Goal: Find specific page/section: Find specific page/section

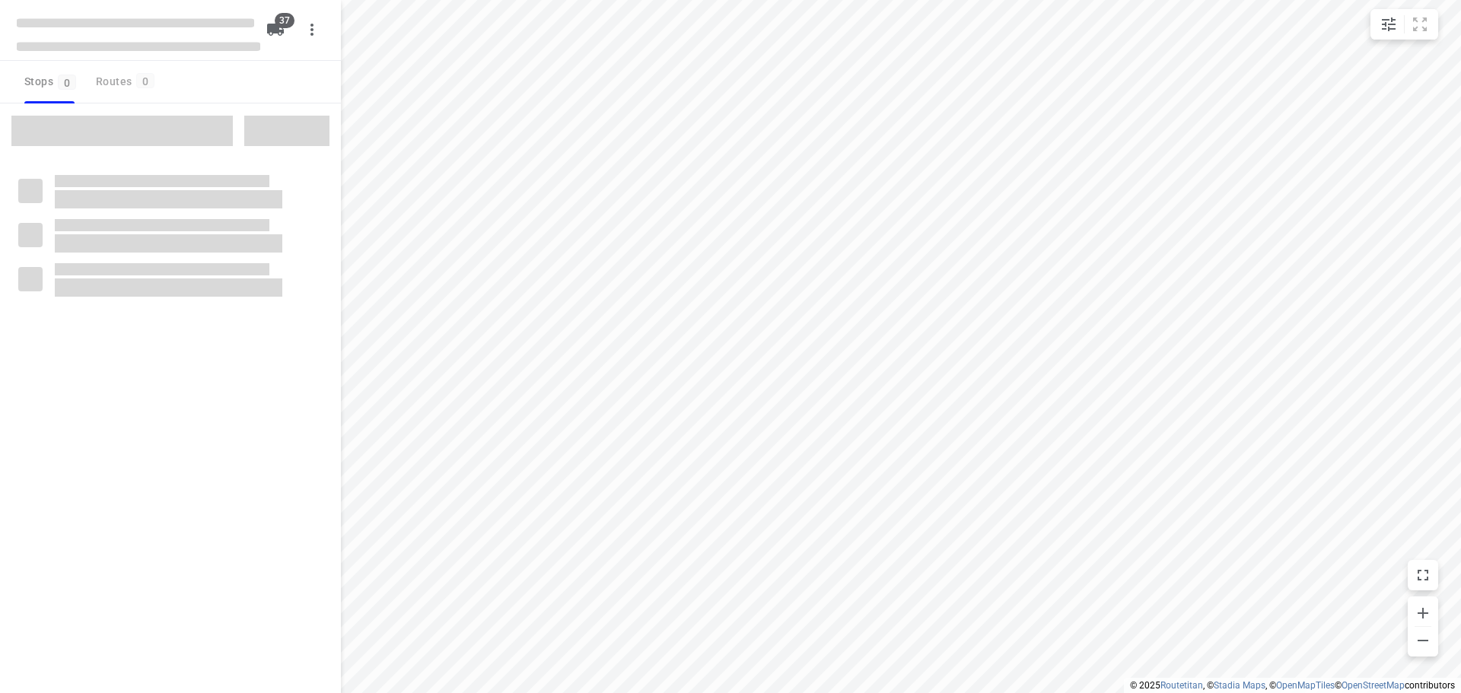
checkbox input "true"
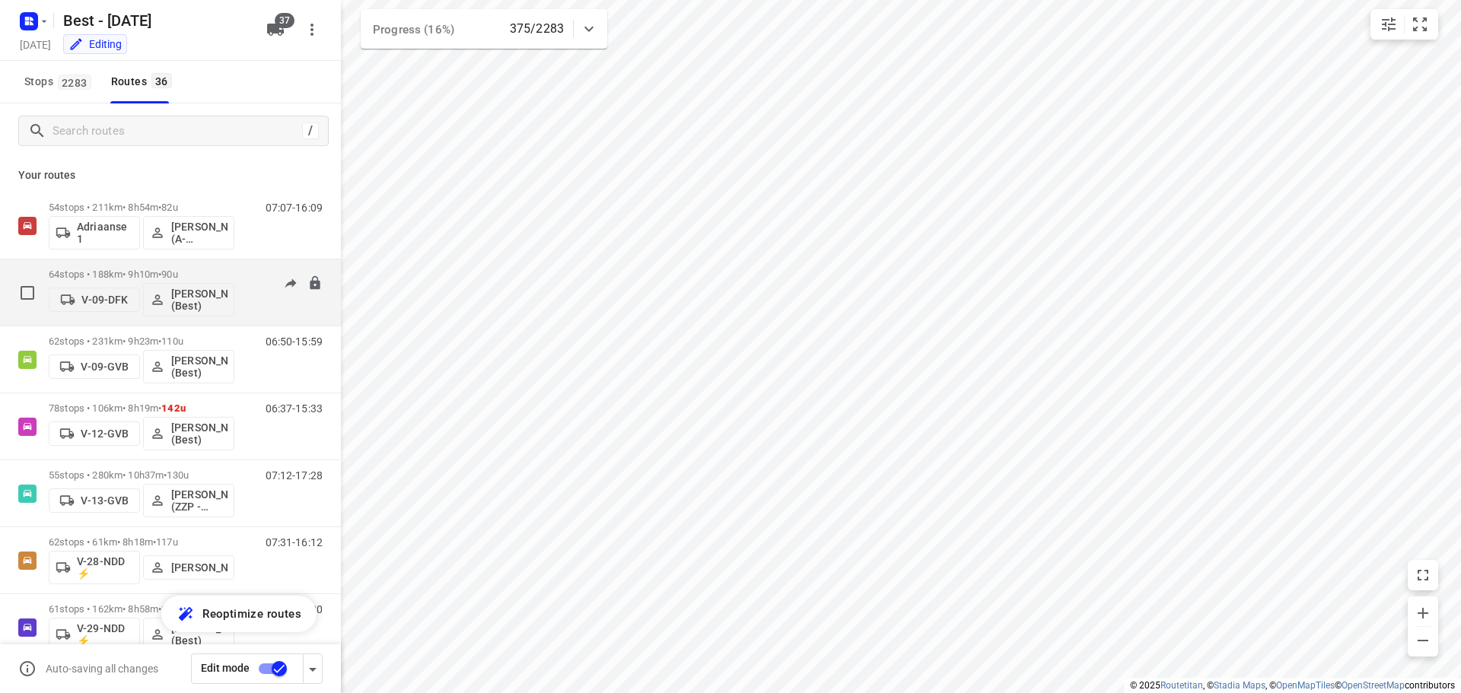
click at [135, 269] on p "64 stops • 188km • 9h10m • 90u" at bounding box center [142, 274] width 186 height 11
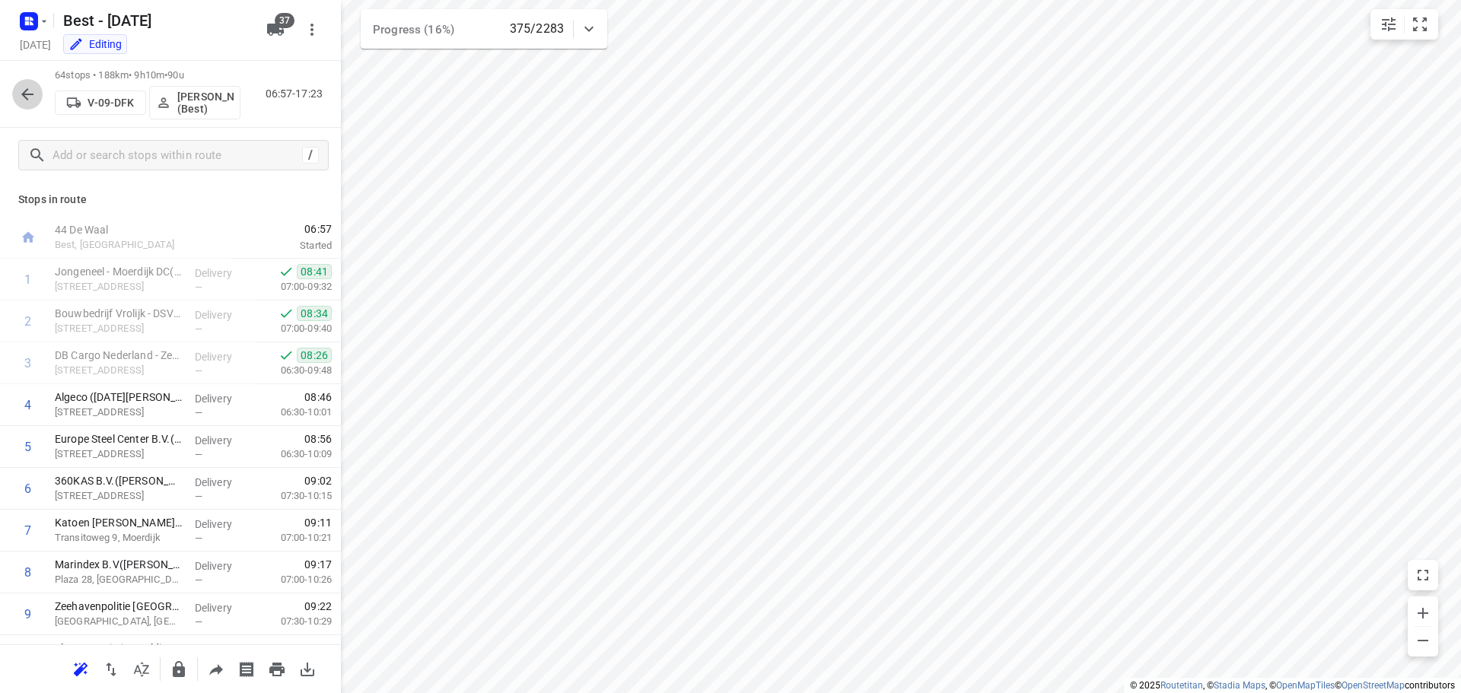
click at [19, 100] on icon "button" at bounding box center [27, 94] width 18 height 18
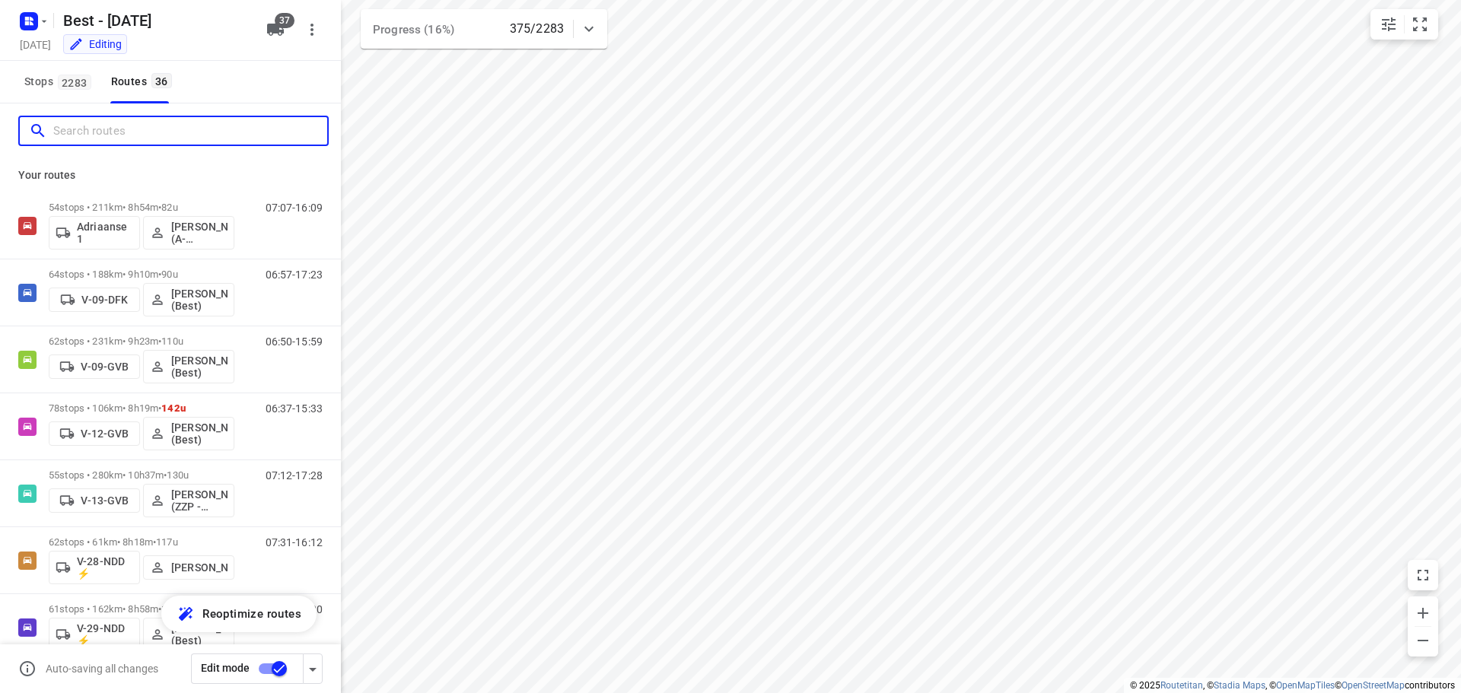
click at [125, 138] on input "Search routes" at bounding box center [190, 131] width 274 height 24
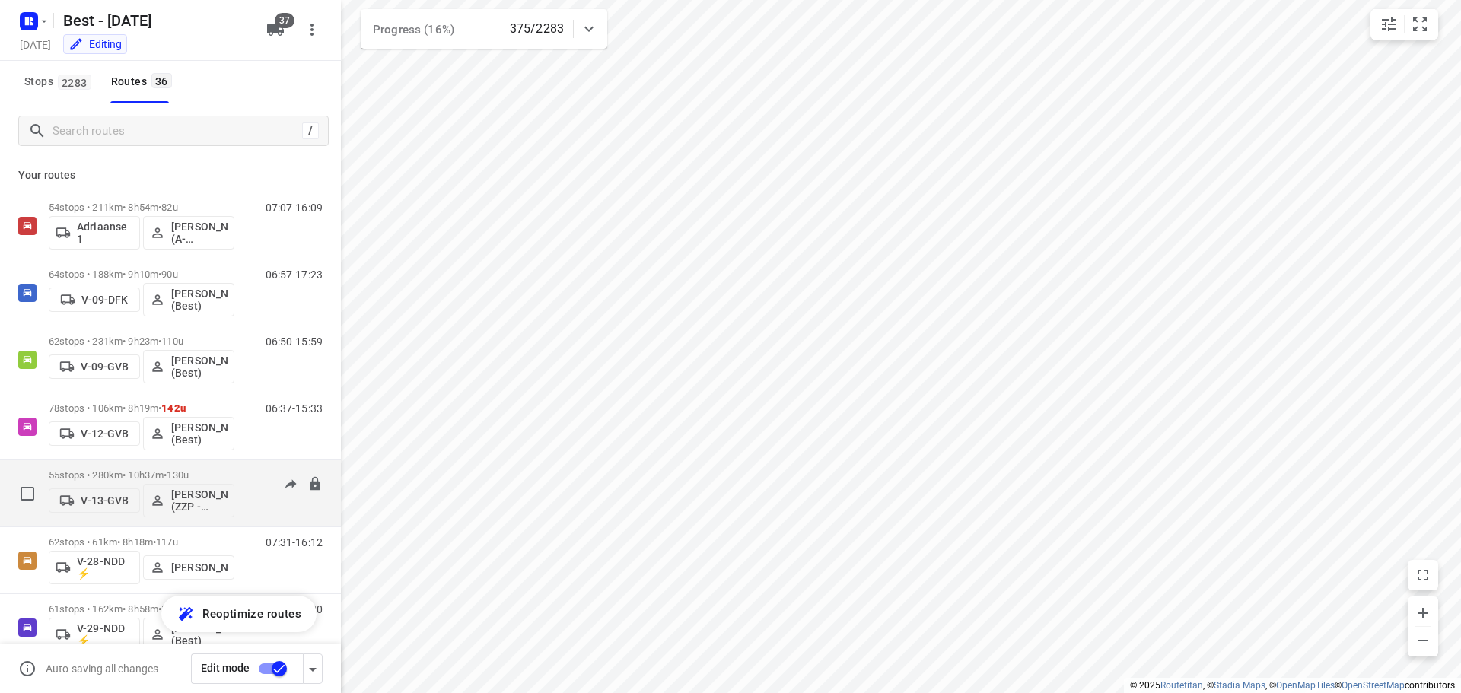
click at [113, 479] on p "55 stops • 280km • 10h37m • 130u" at bounding box center [142, 475] width 186 height 11
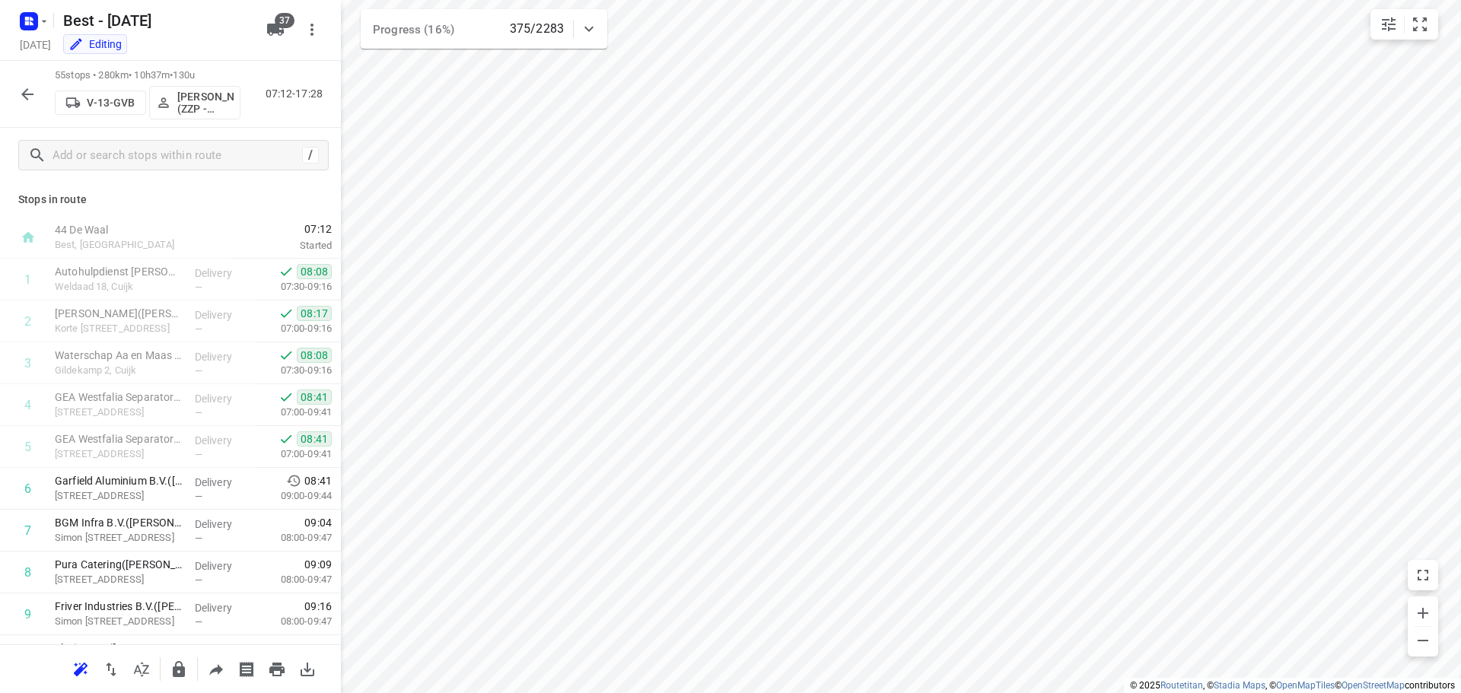
click at [20, 94] on icon "button" at bounding box center [27, 94] width 18 height 18
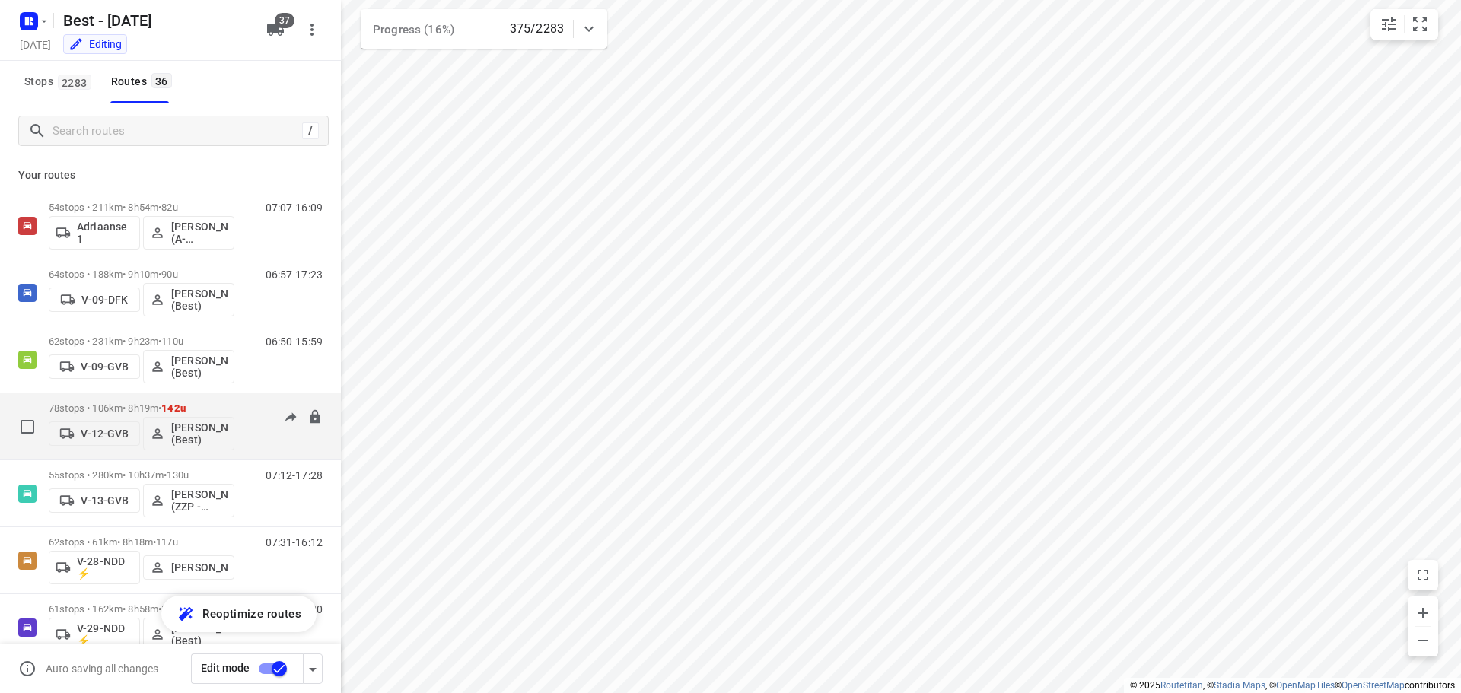
click at [105, 416] on div "V-12-GVB [PERSON_NAME] (Best)" at bounding box center [142, 432] width 186 height 37
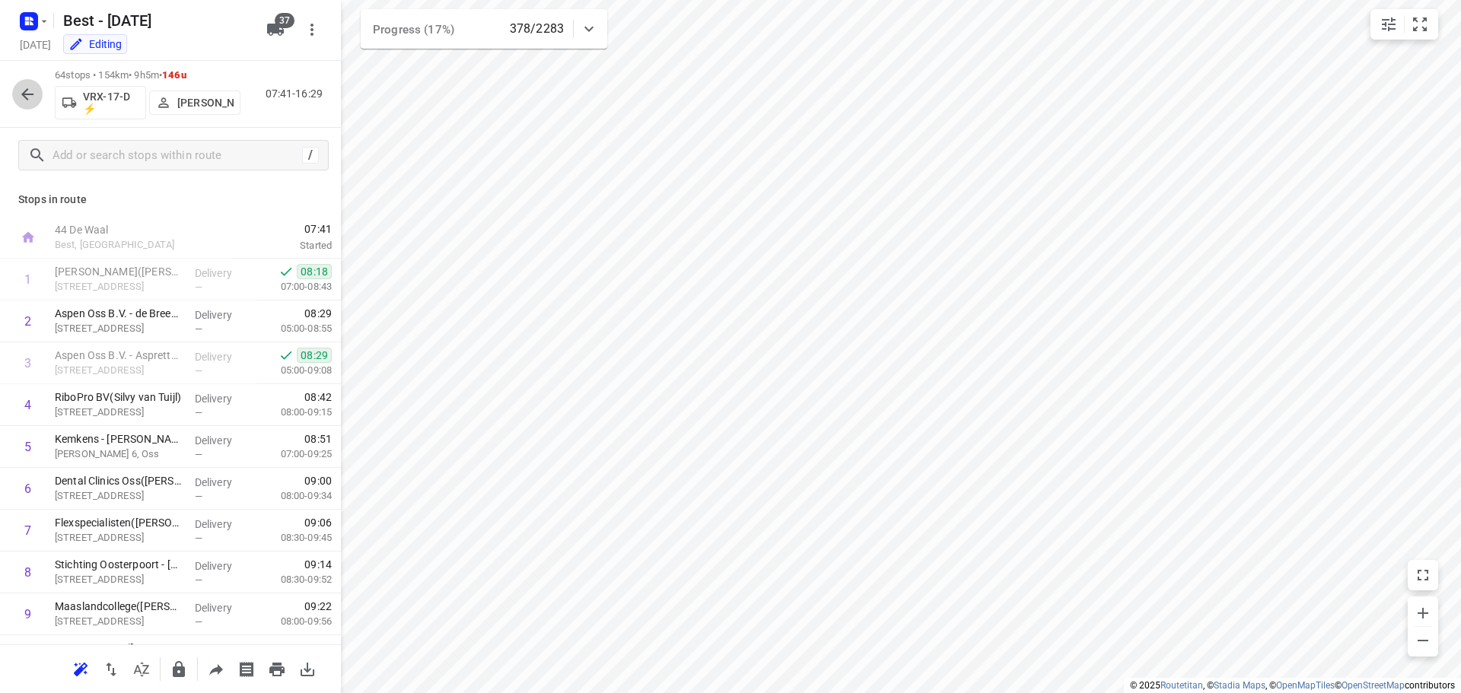
click at [30, 92] on icon "button" at bounding box center [27, 94] width 18 height 18
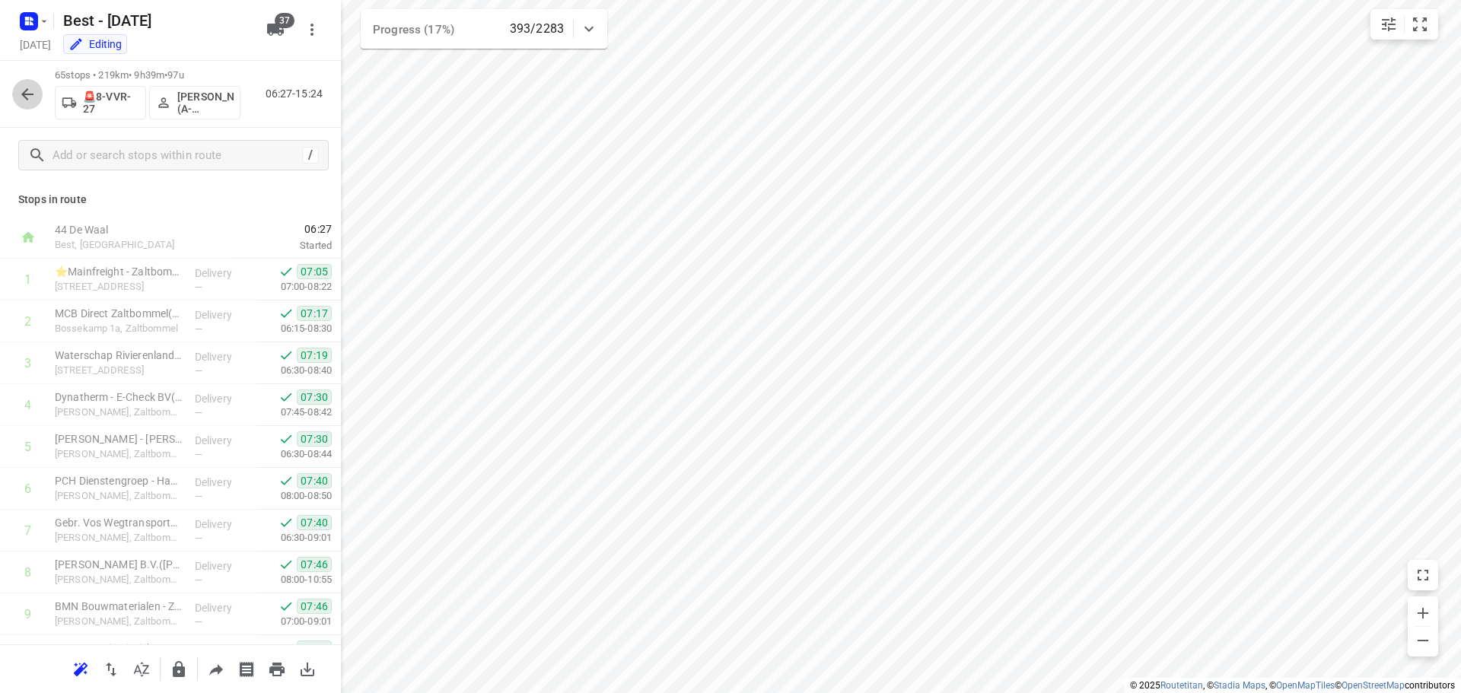
click at [20, 89] on icon "button" at bounding box center [27, 94] width 18 height 18
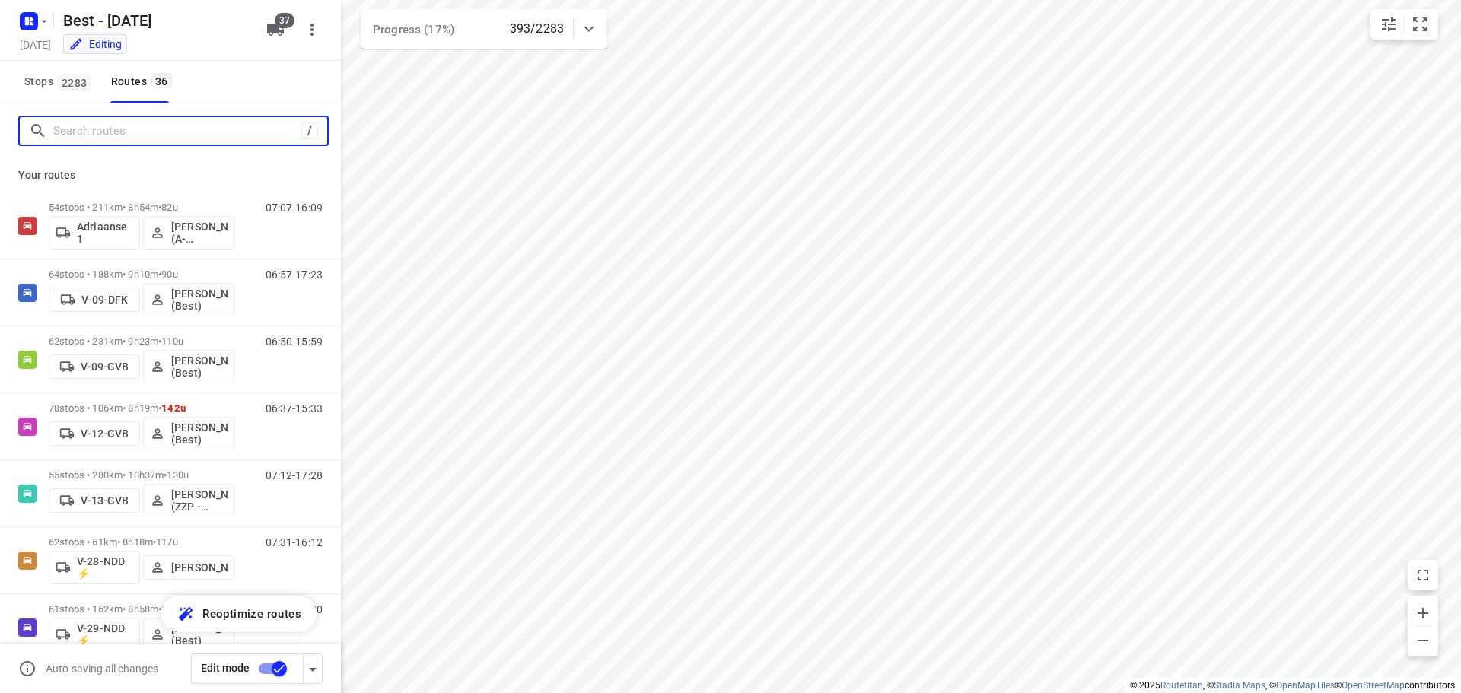
click at [94, 123] on input "Search routes" at bounding box center [177, 131] width 248 height 24
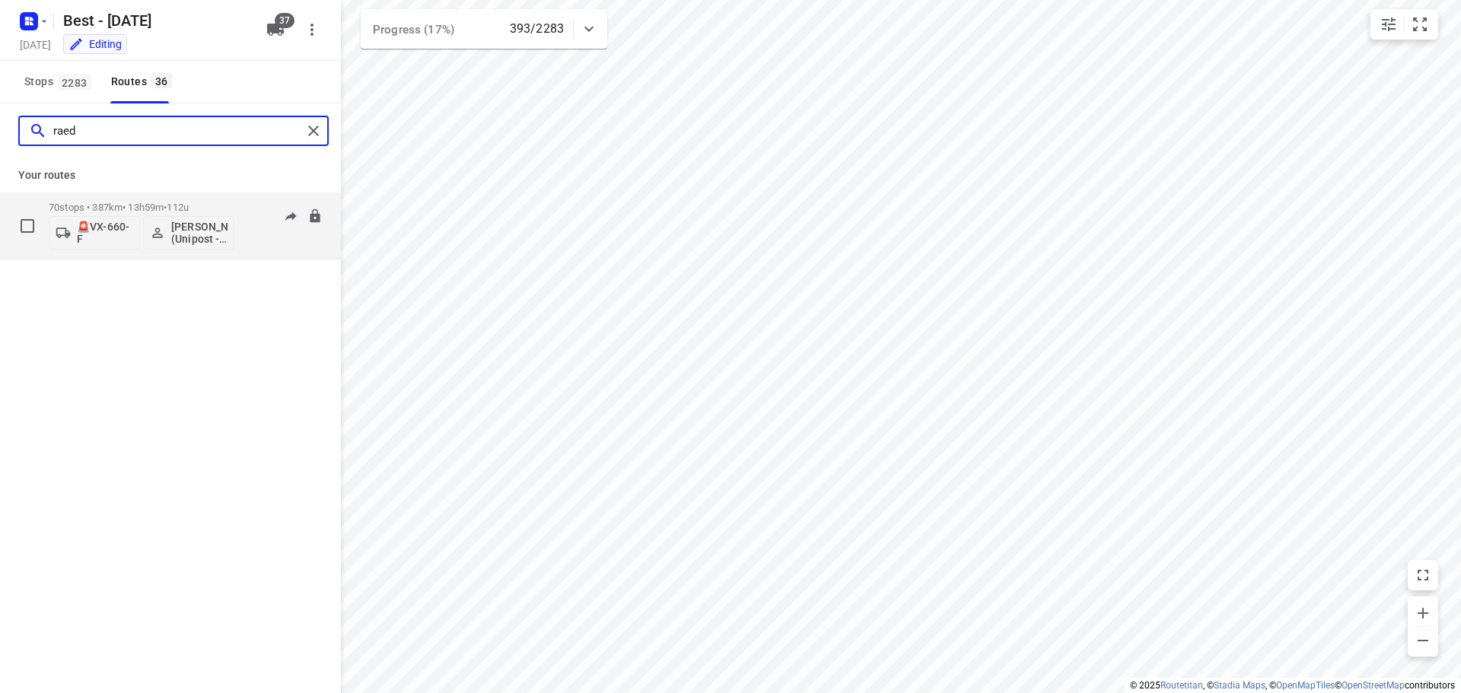
type input "raed"
click at [110, 204] on p "70 stops • 387km • 13h59m • 112u" at bounding box center [142, 207] width 186 height 11
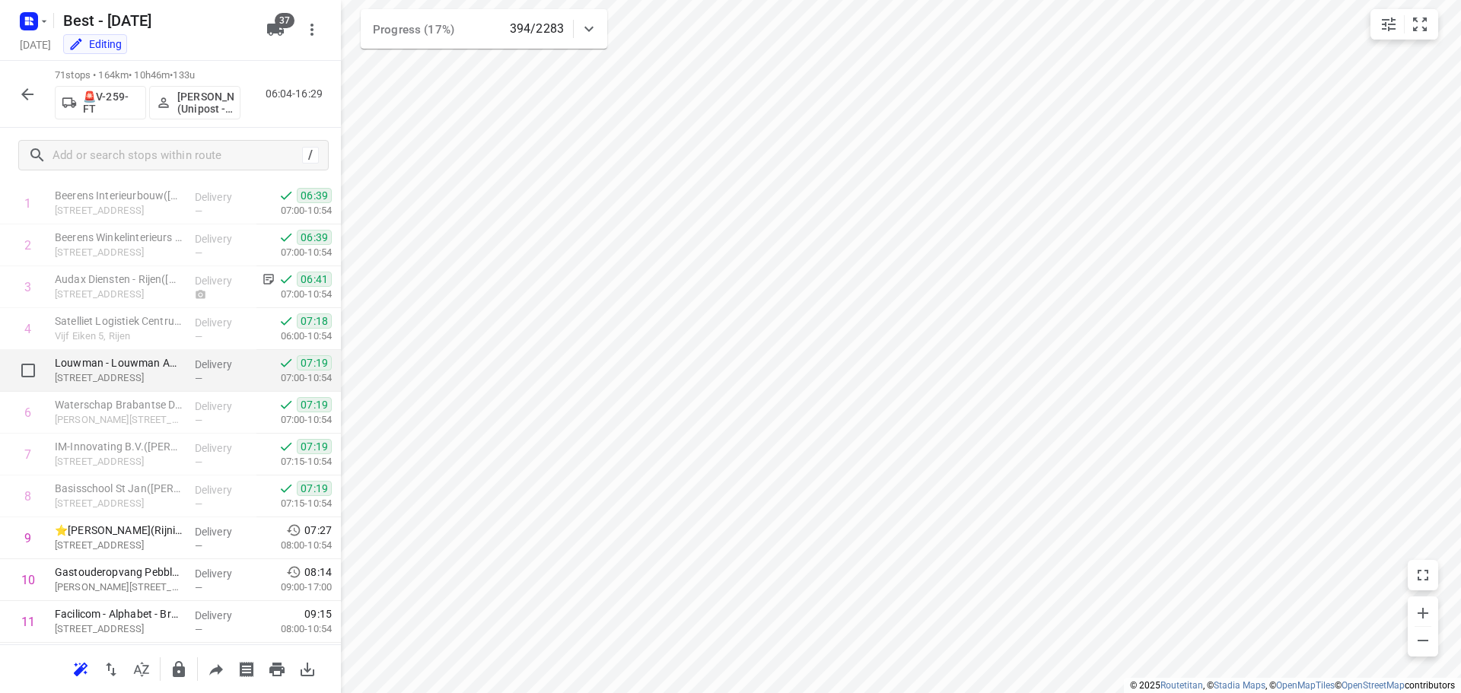
scroll to position [152, 0]
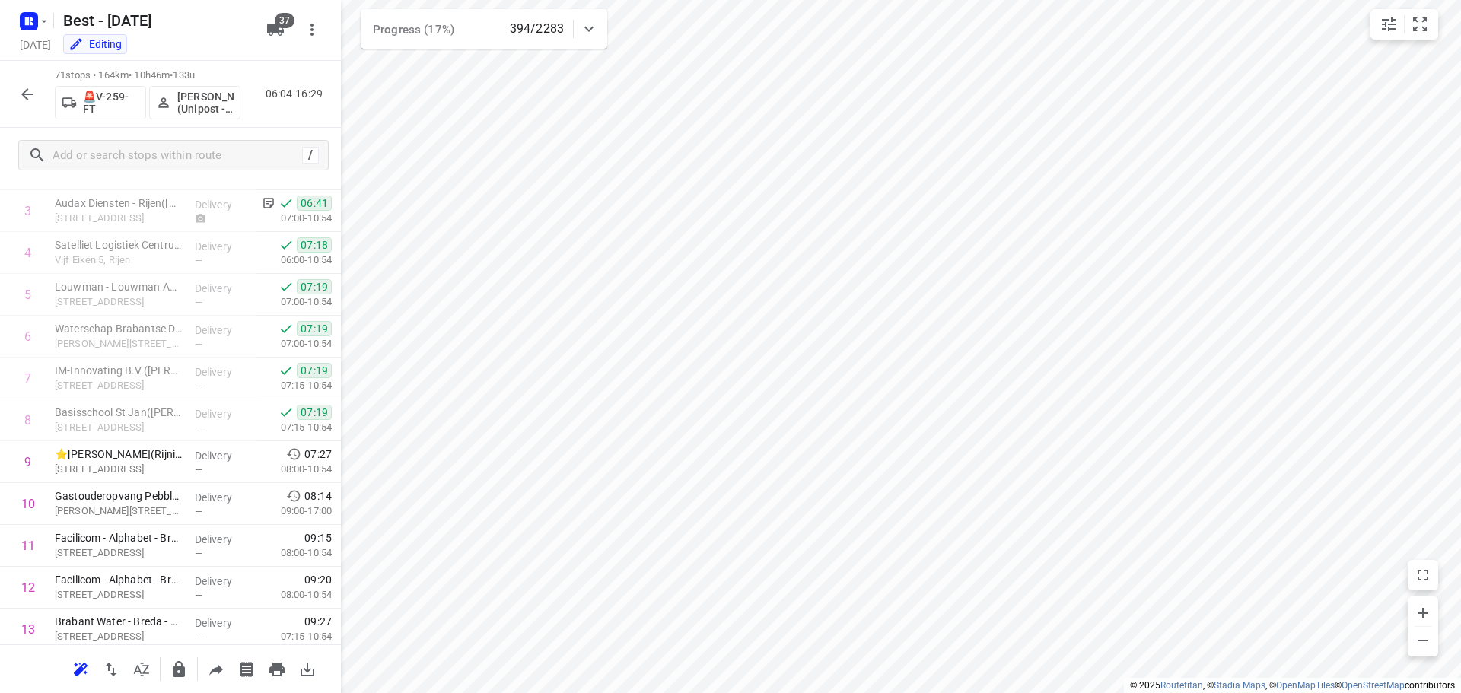
click at [14, 80] on div at bounding box center [27, 94] width 30 height 30
click at [18, 91] on button "button" at bounding box center [27, 94] width 30 height 30
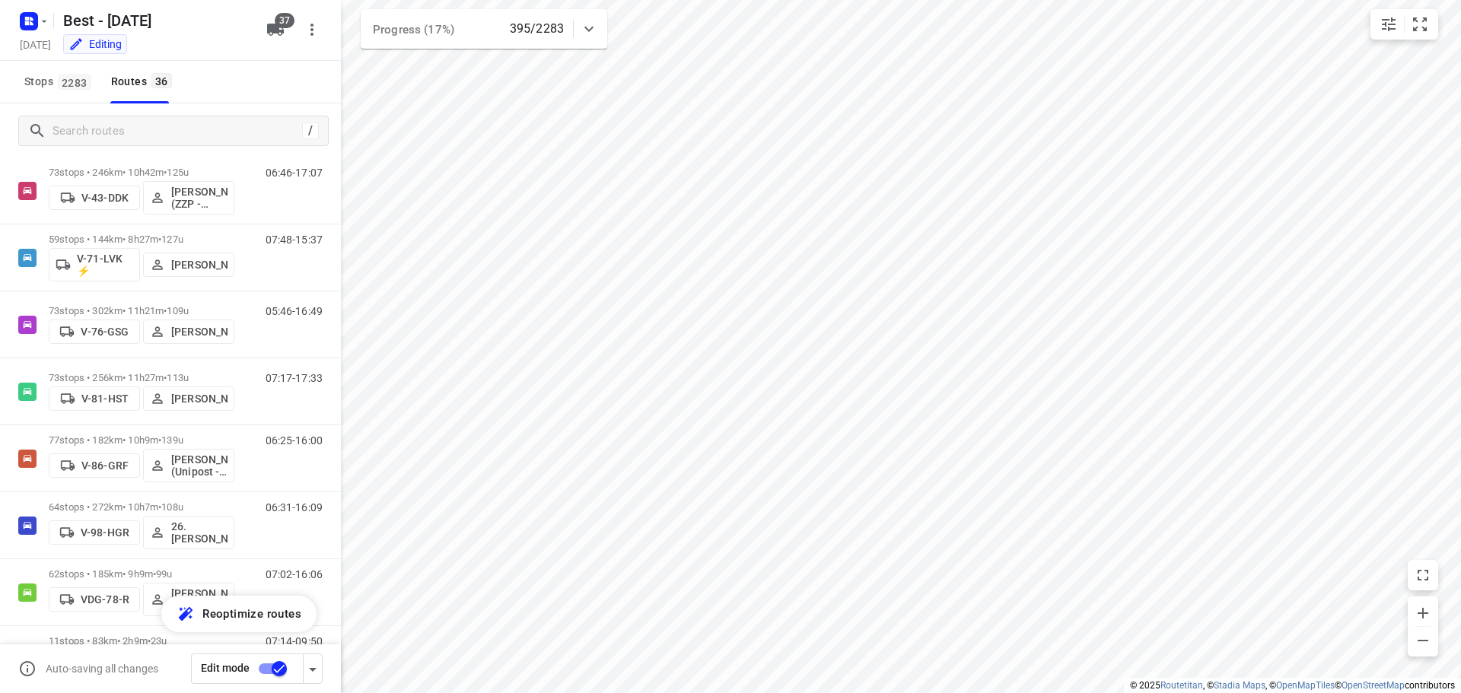
scroll to position [685, 0]
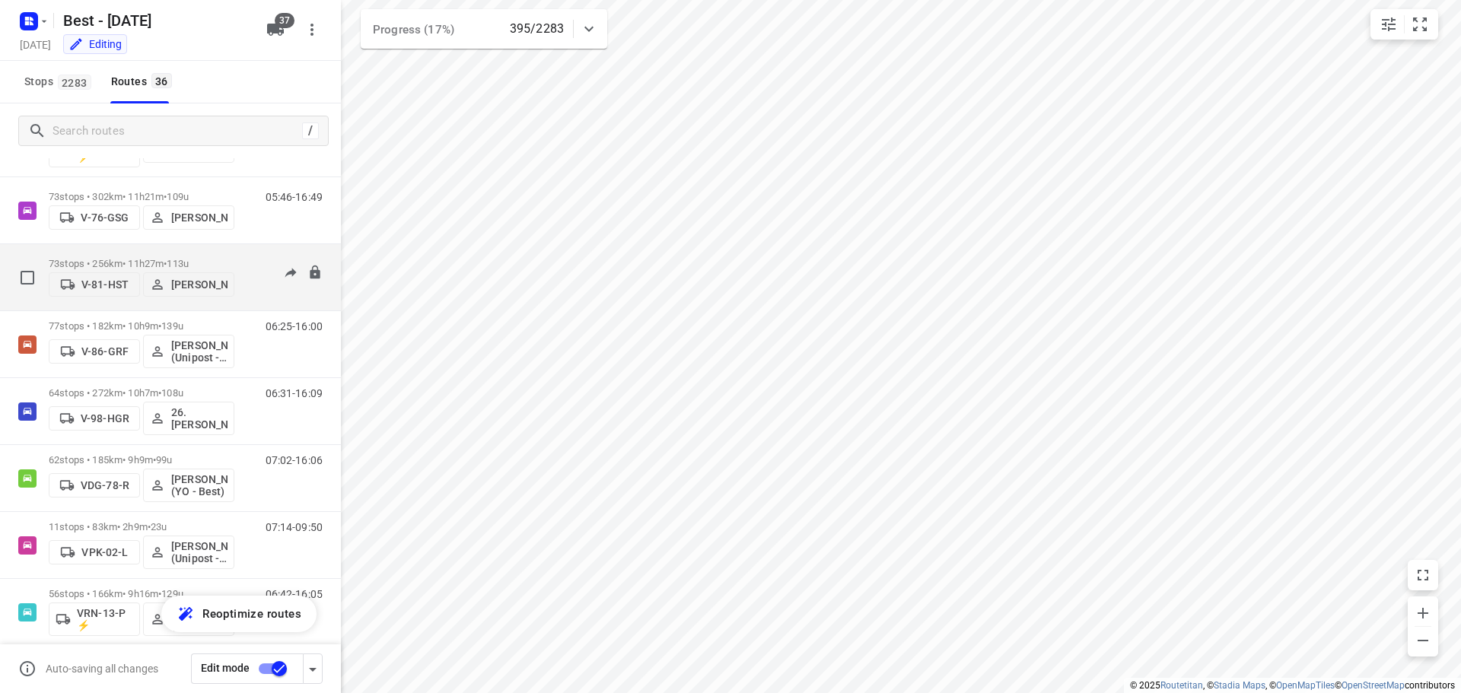
click at [140, 260] on p "73 stops • 256km • 11h27m • 113u" at bounding box center [142, 263] width 186 height 11
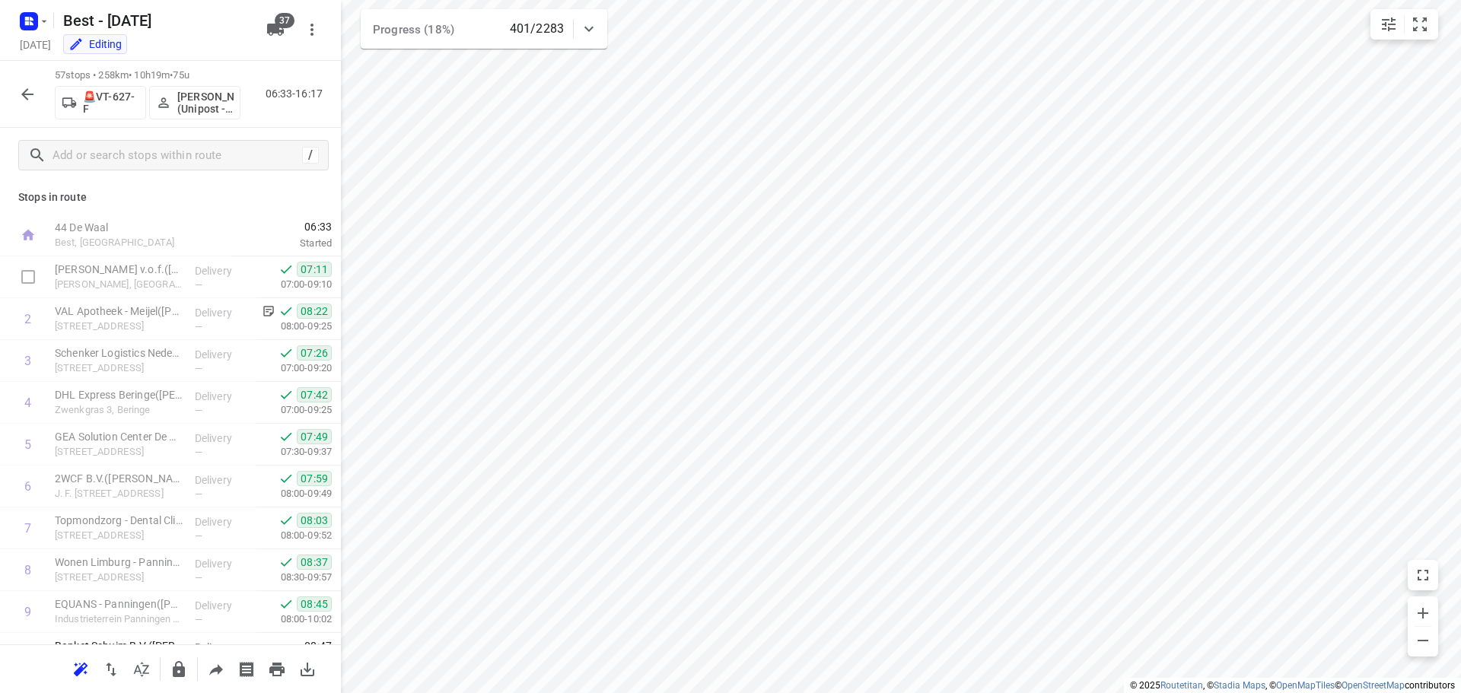
scroll to position [0, 0]
click at [130, 326] on p "[STREET_ADDRESS]" at bounding box center [119, 328] width 128 height 15
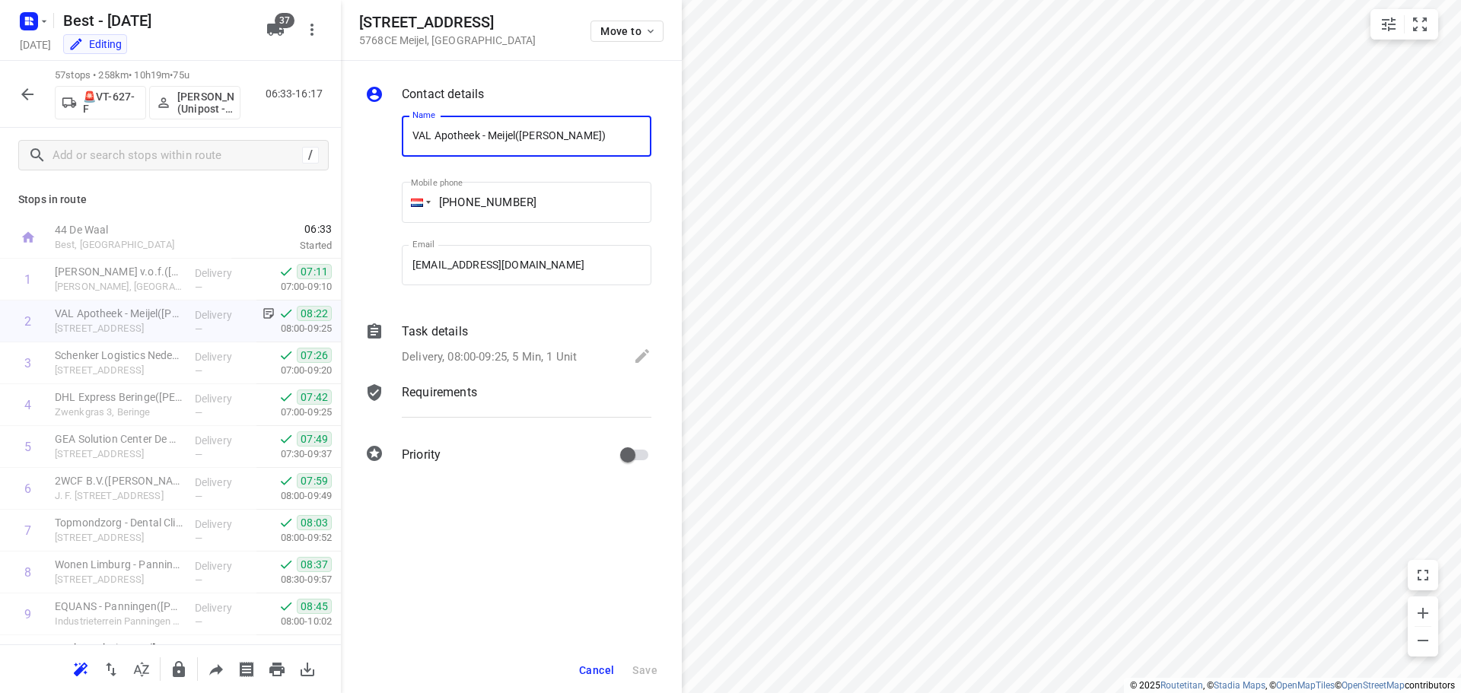
click at [588, 670] on span "Cancel" at bounding box center [596, 670] width 35 height 12
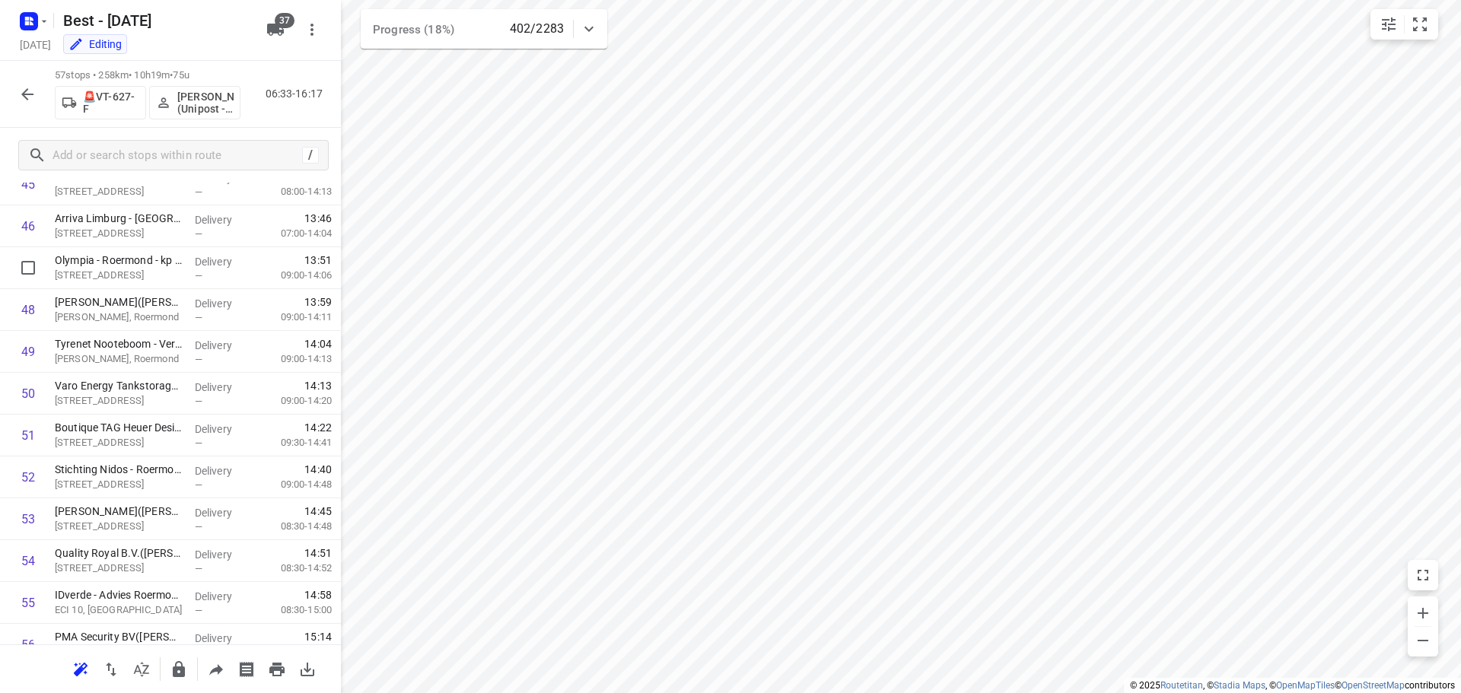
scroll to position [2042, 0]
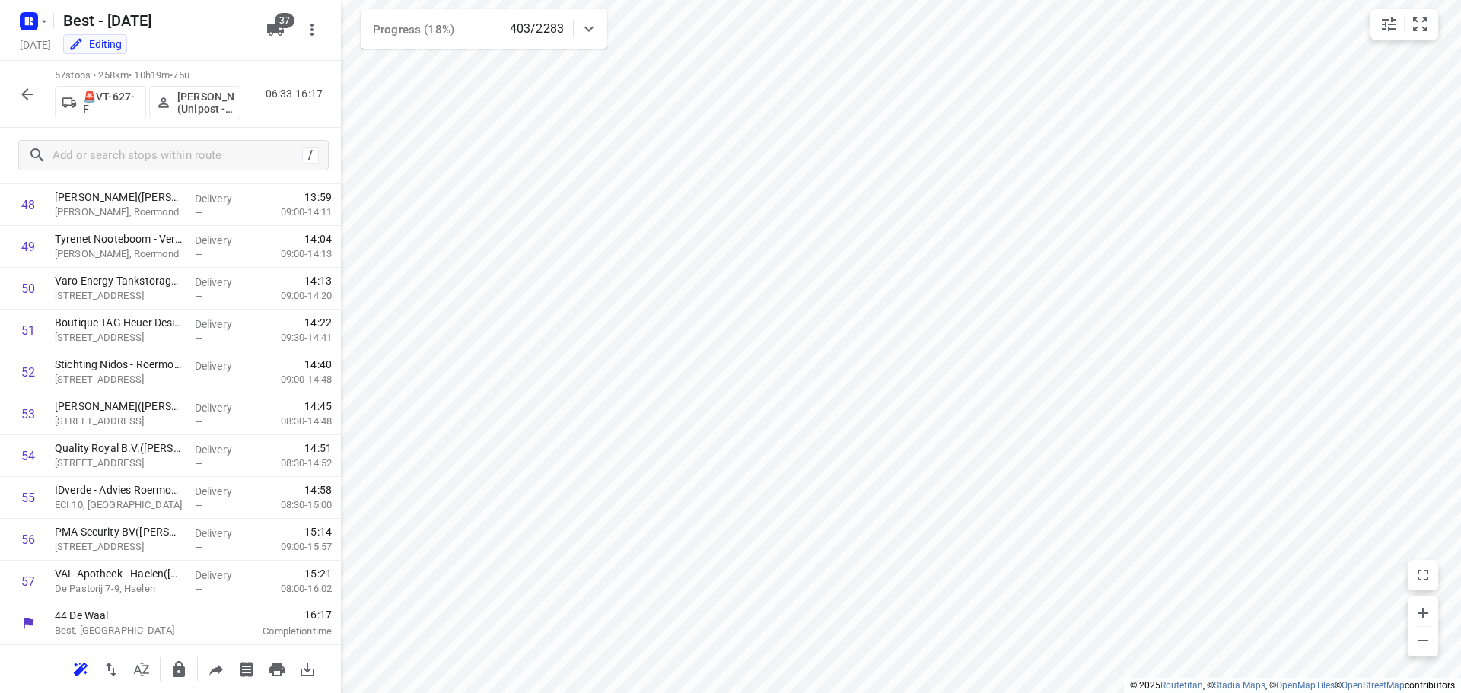
click at [23, 88] on icon "button" at bounding box center [27, 94] width 18 height 18
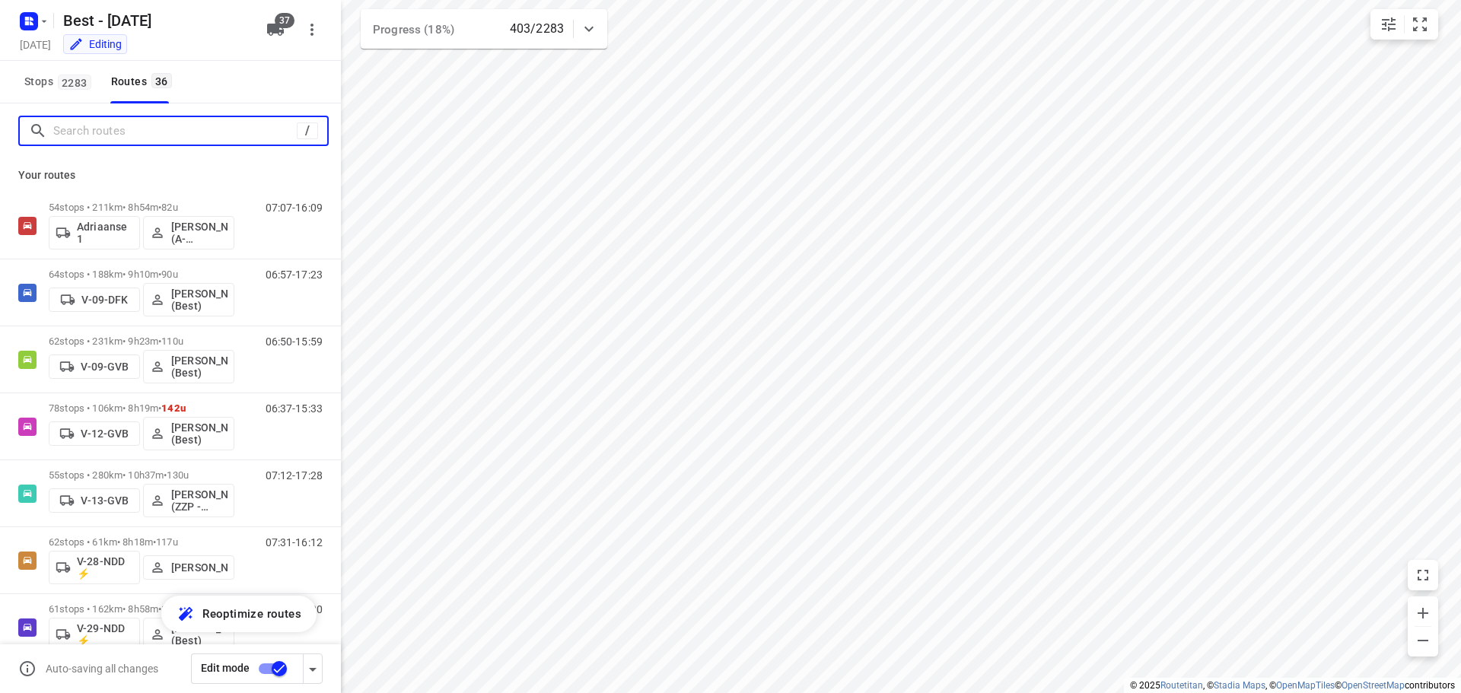
click at [112, 133] on input "Search routes" at bounding box center [175, 131] width 244 height 24
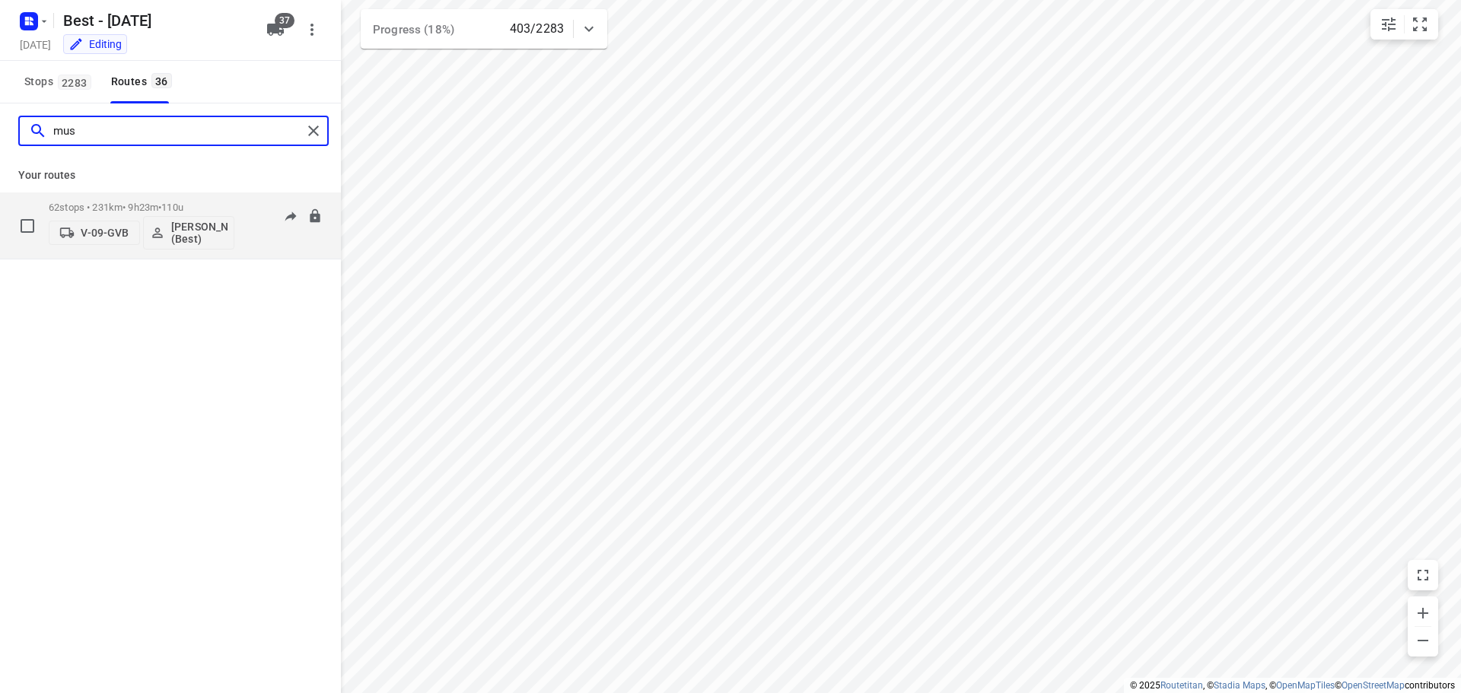
type input "mus"
click at [196, 201] on div "62 stops • 231km • 9h23m • 110u V-09-[PERSON_NAME] (Best)" at bounding box center [142, 225] width 186 height 63
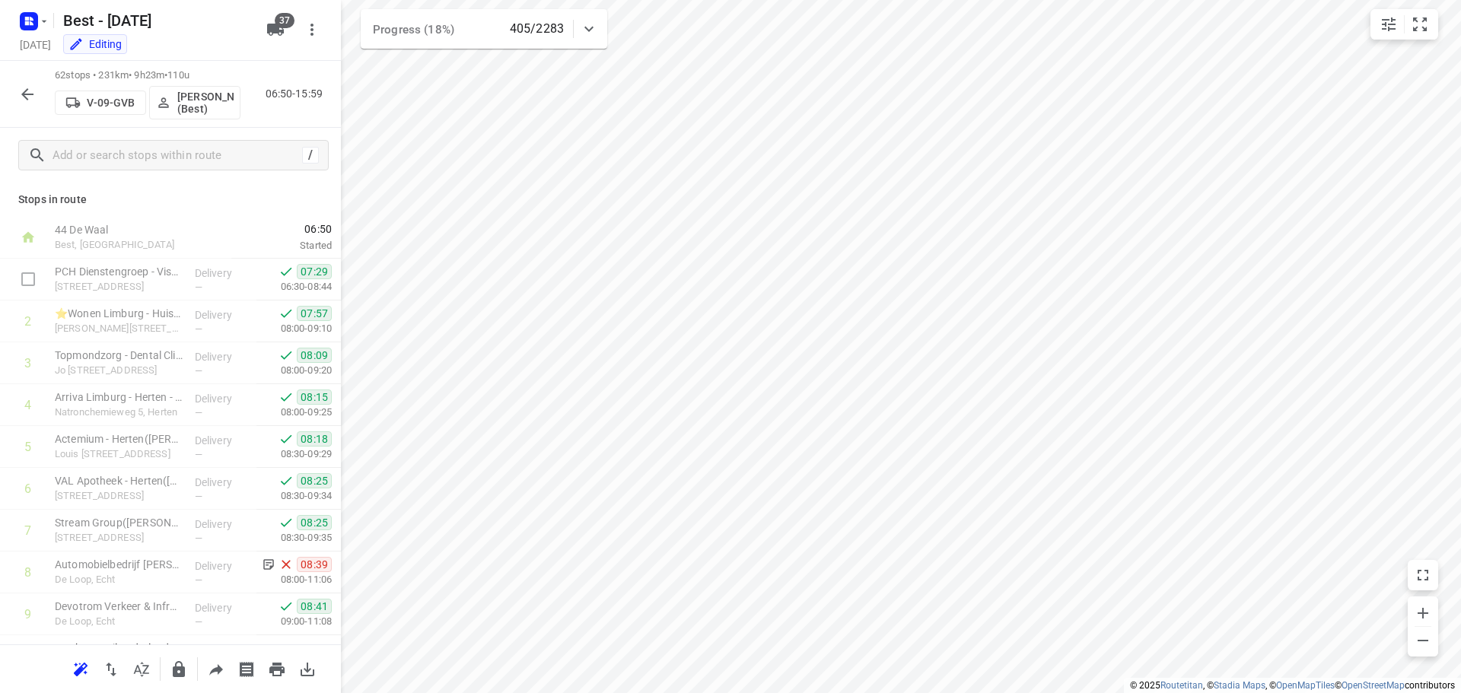
scroll to position [304, 0]
